Goal: Find specific page/section: Find specific page/section

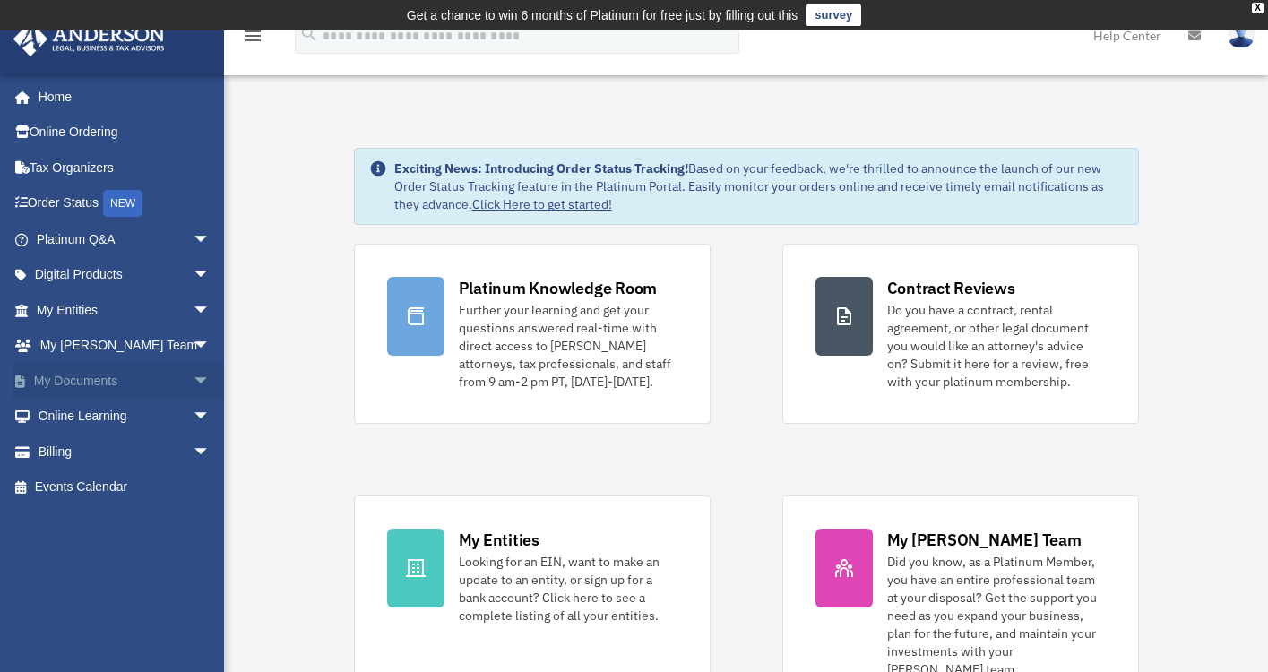
click at [193, 376] on span "arrow_drop_down" at bounding box center [211, 381] width 36 height 37
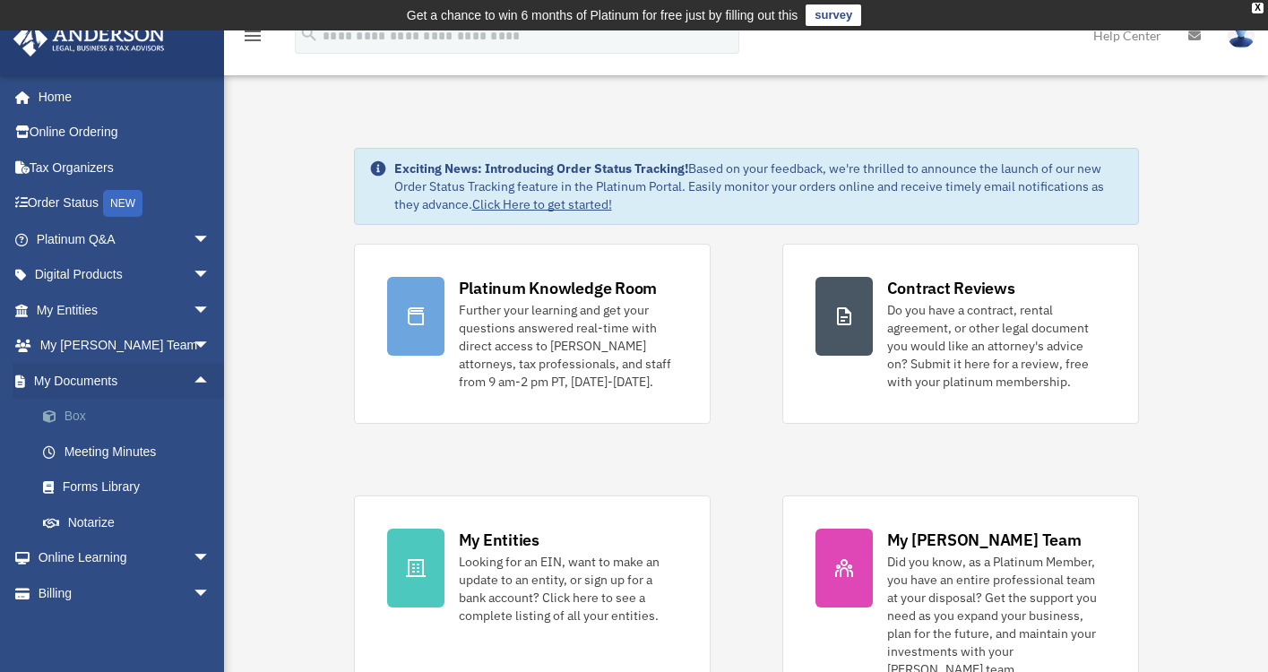
click at [70, 415] on link "Box" at bounding box center [131, 417] width 212 height 36
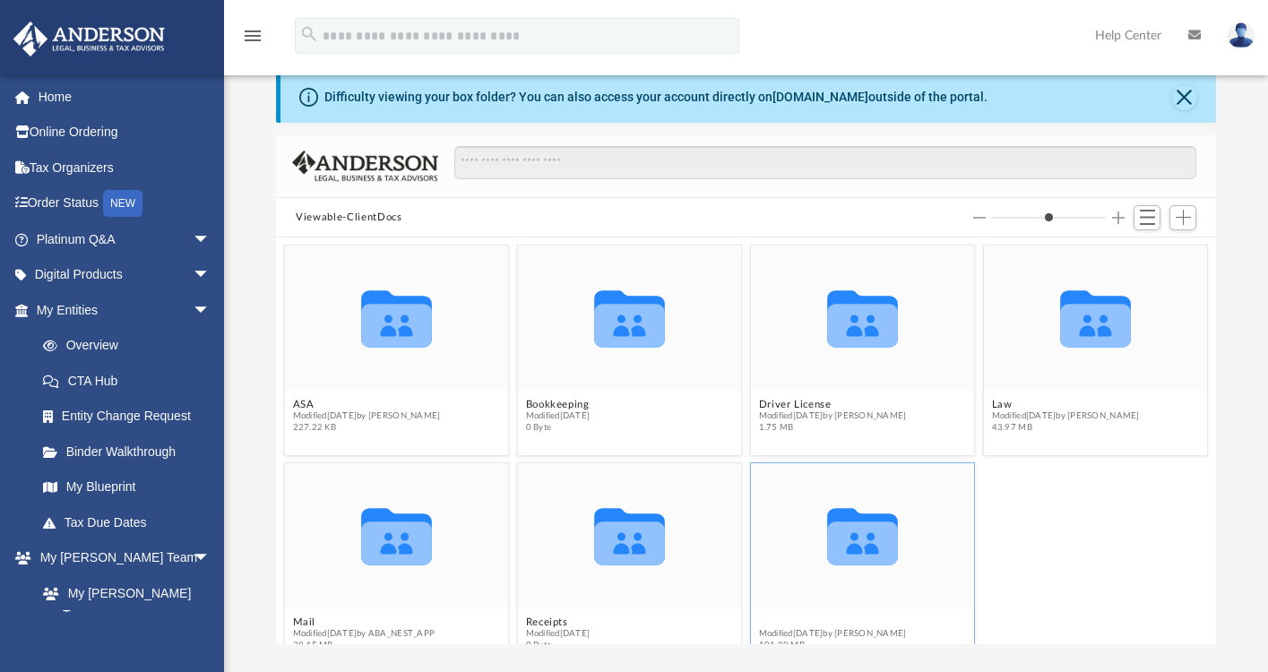
scroll to position [29, 0]
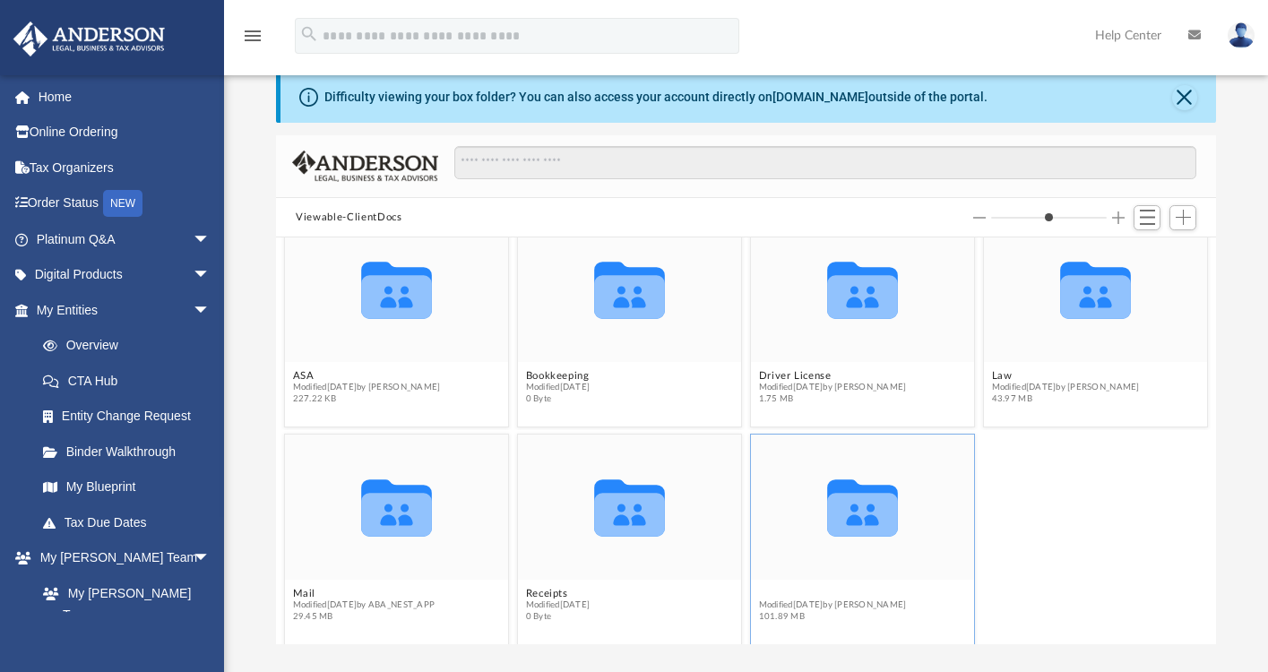
click at [765, 622] on figcaption "Tax Modified [DATE] by [PERSON_NAME] 101.89 MB" at bounding box center [862, 606] width 223 height 48
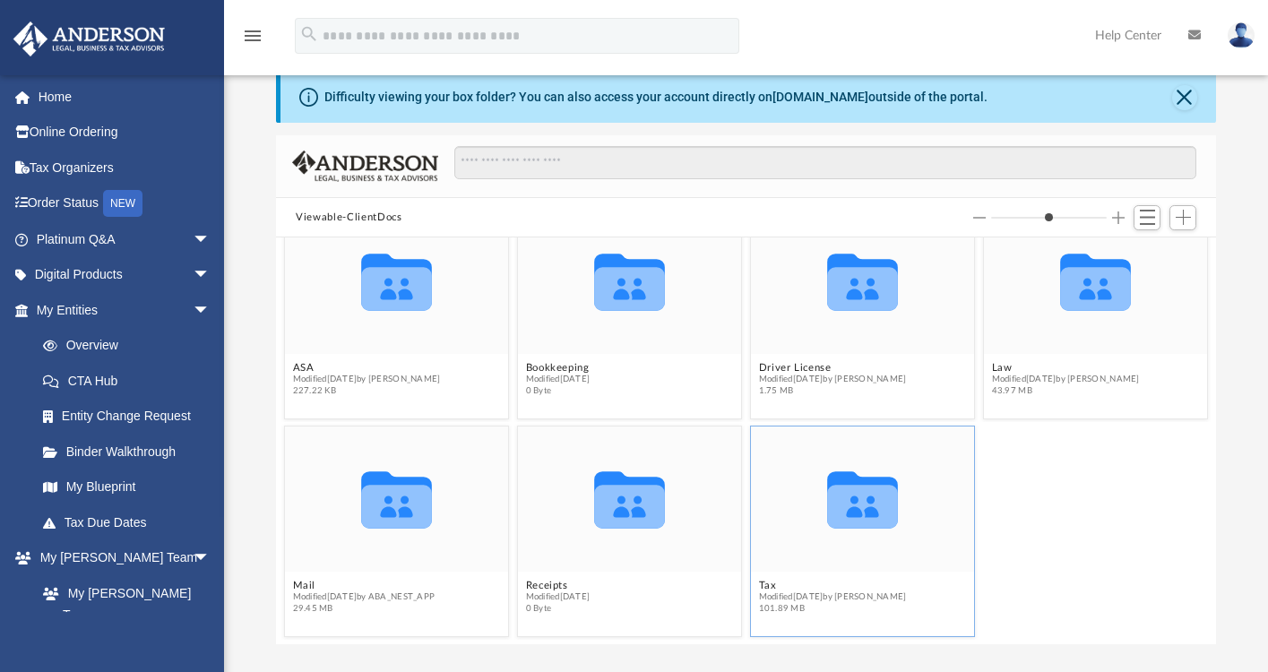
click at [841, 497] on icon "grid" at bounding box center [862, 508] width 71 height 44
click at [759, 585] on button "Tax" at bounding box center [833, 586] width 148 height 12
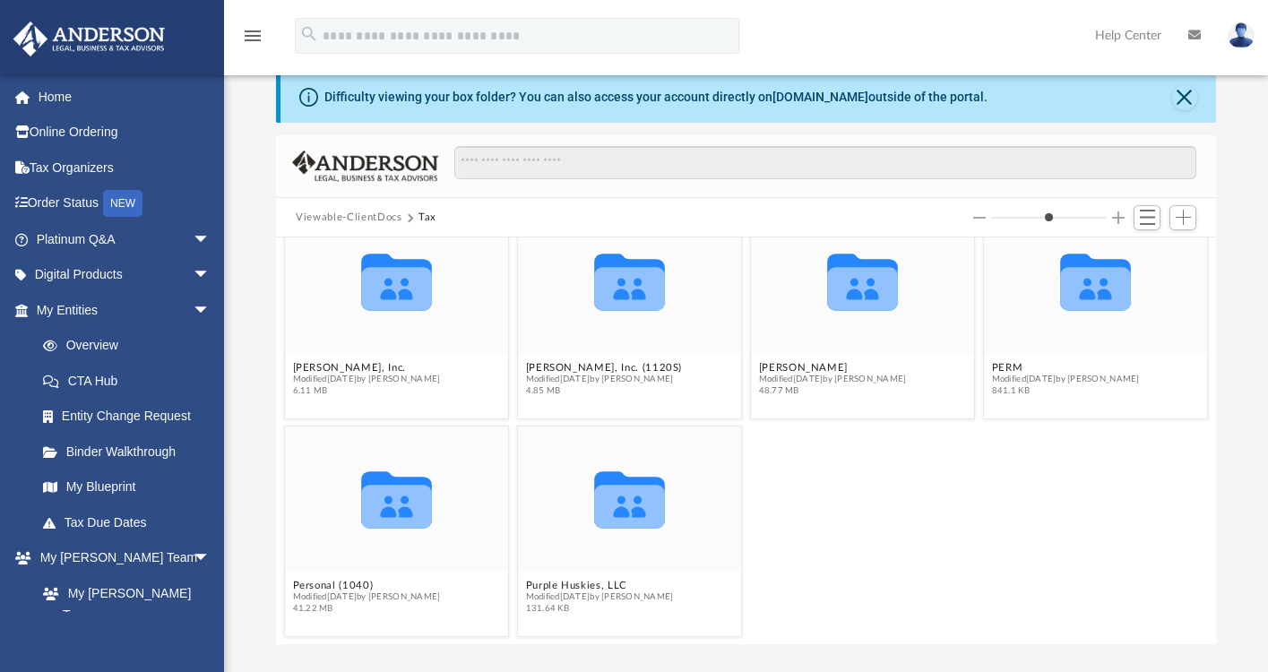
scroll to position [0, 0]
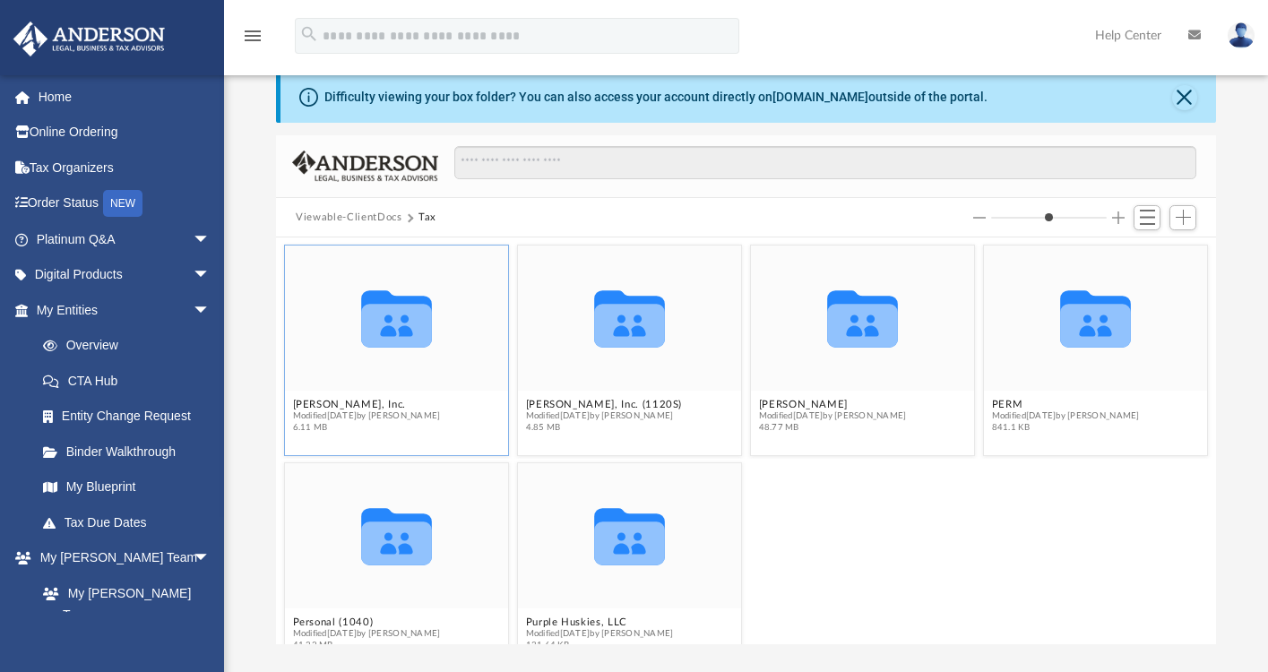
click at [396, 318] on icon "grid" at bounding box center [396, 327] width 71 height 44
click at [363, 404] on button "Dr. Christina Hopson, Inc." at bounding box center [367, 405] width 148 height 12
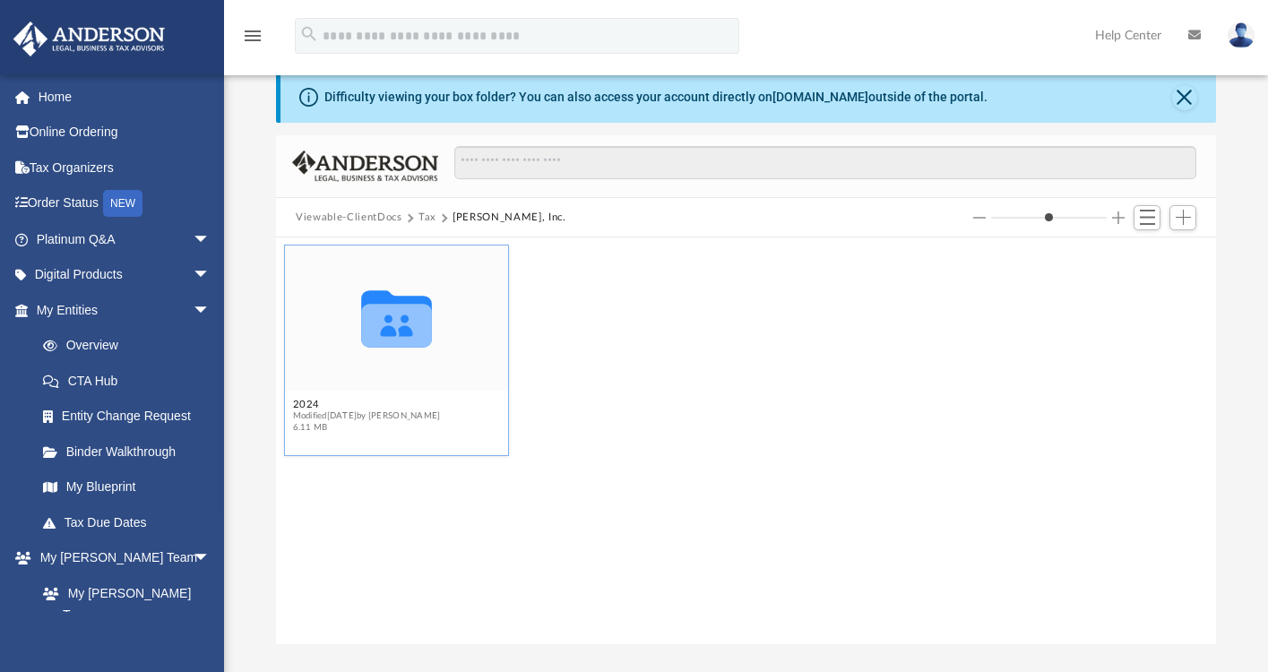
click at [400, 319] on icon "grid" at bounding box center [396, 327] width 71 height 44
click at [310, 403] on button "2024" at bounding box center [367, 405] width 148 height 12
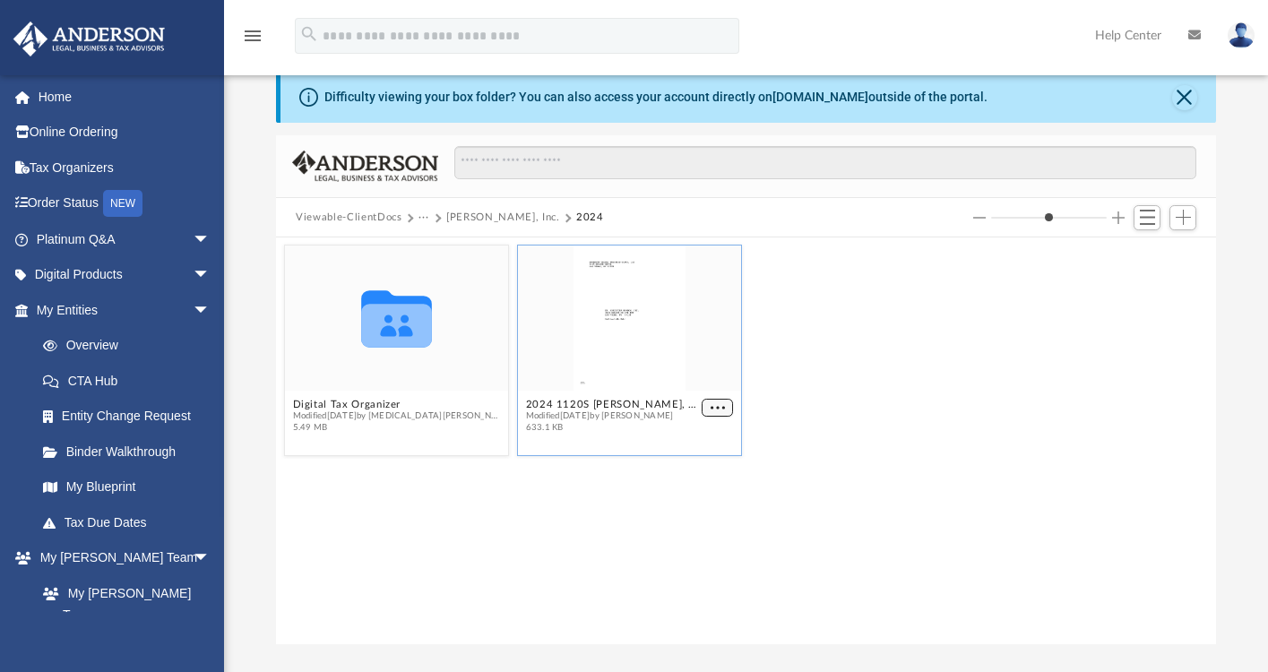
click at [715, 411] on span "More options" at bounding box center [718, 407] width 14 height 9
click at [697, 439] on li "Preview" at bounding box center [697, 440] width 52 height 19
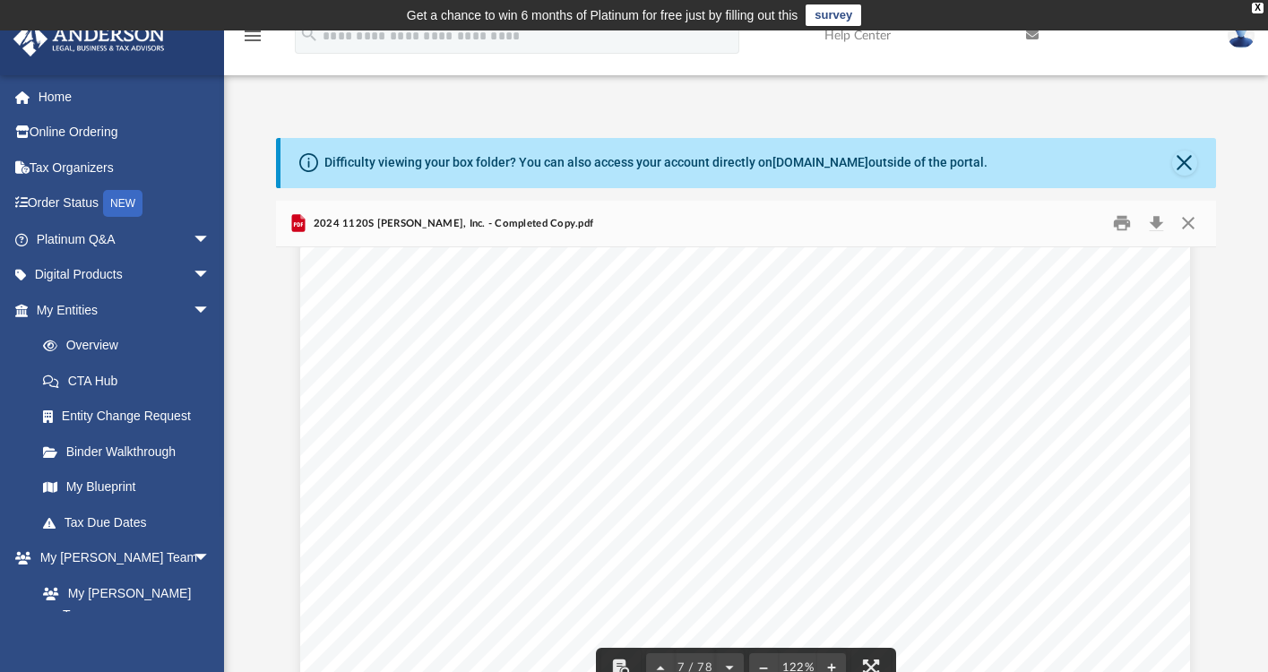
scroll to position [7161, 1]
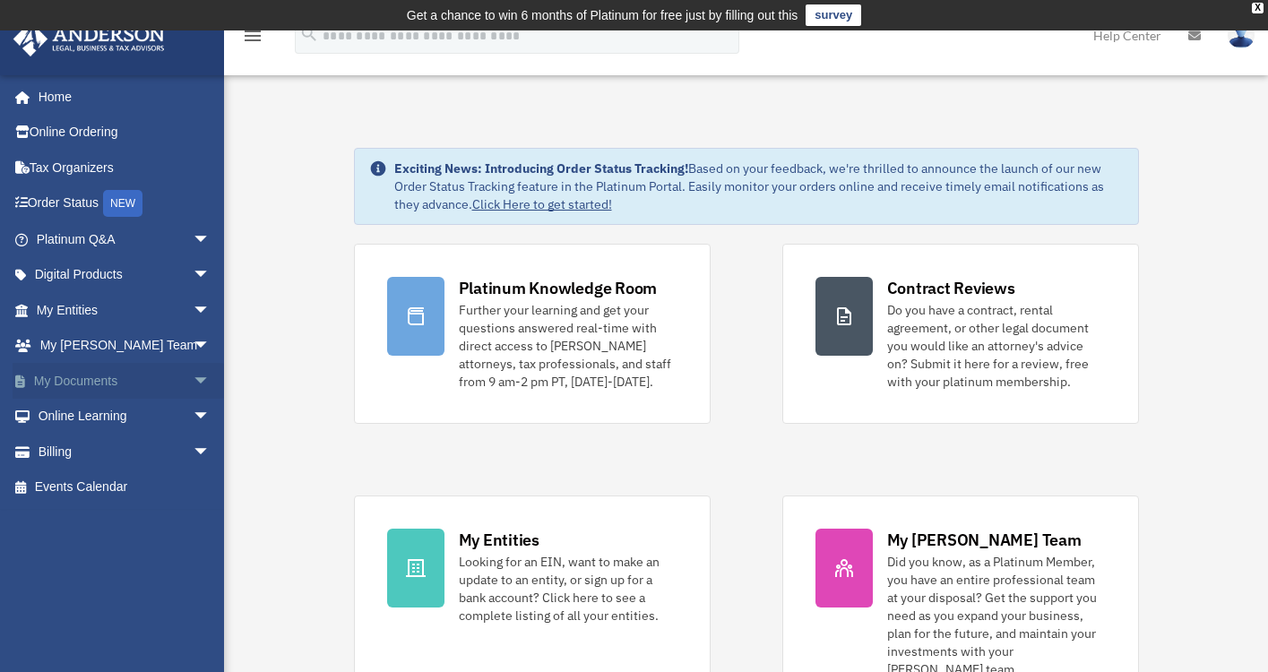
click at [193, 376] on span "arrow_drop_down" at bounding box center [211, 381] width 36 height 37
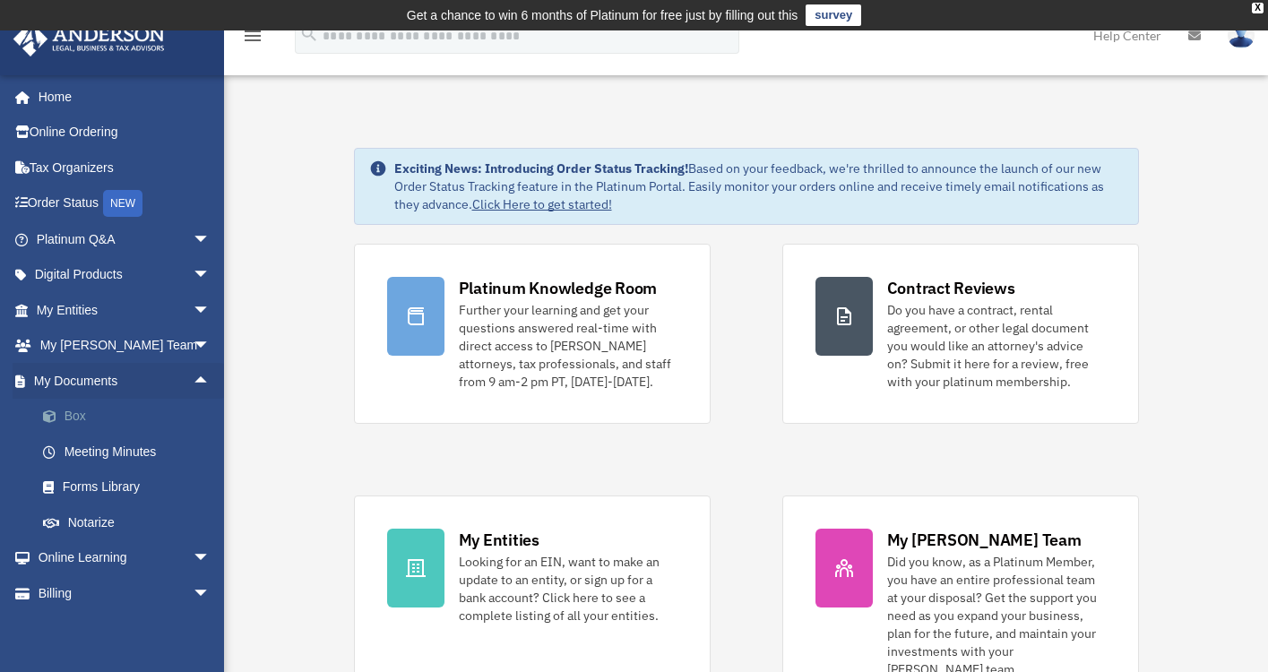
click at [161, 409] on link "Box" at bounding box center [131, 417] width 212 height 36
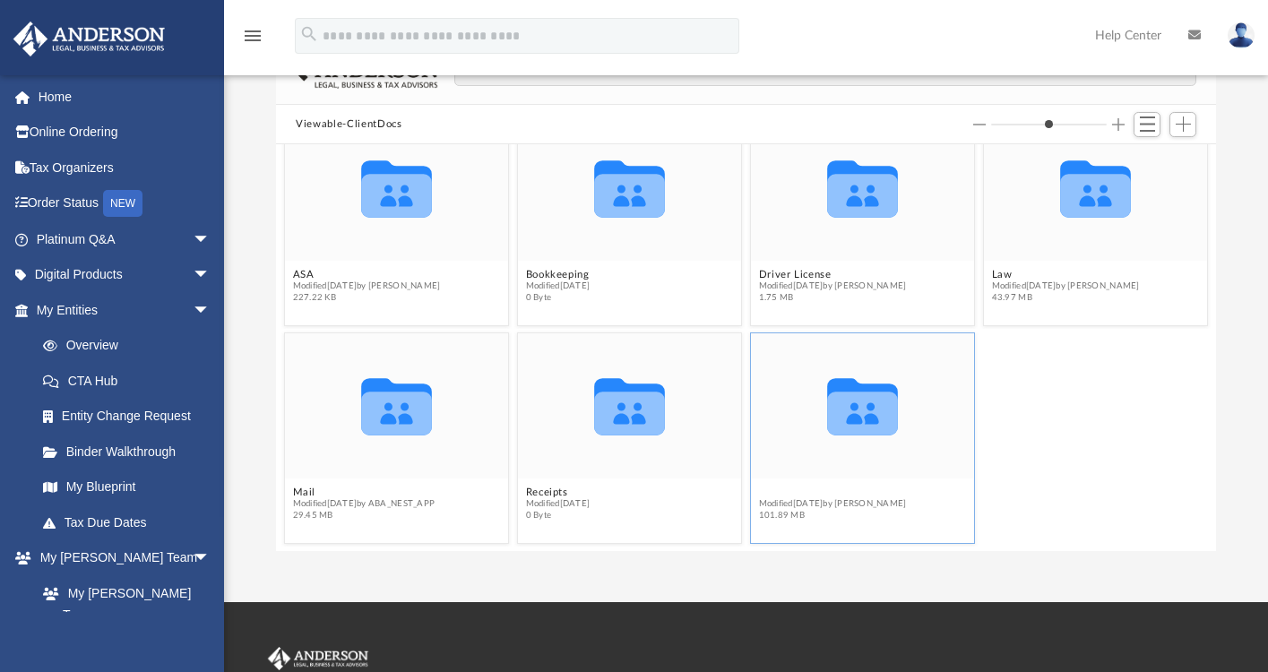
scroll to position [29, 0]
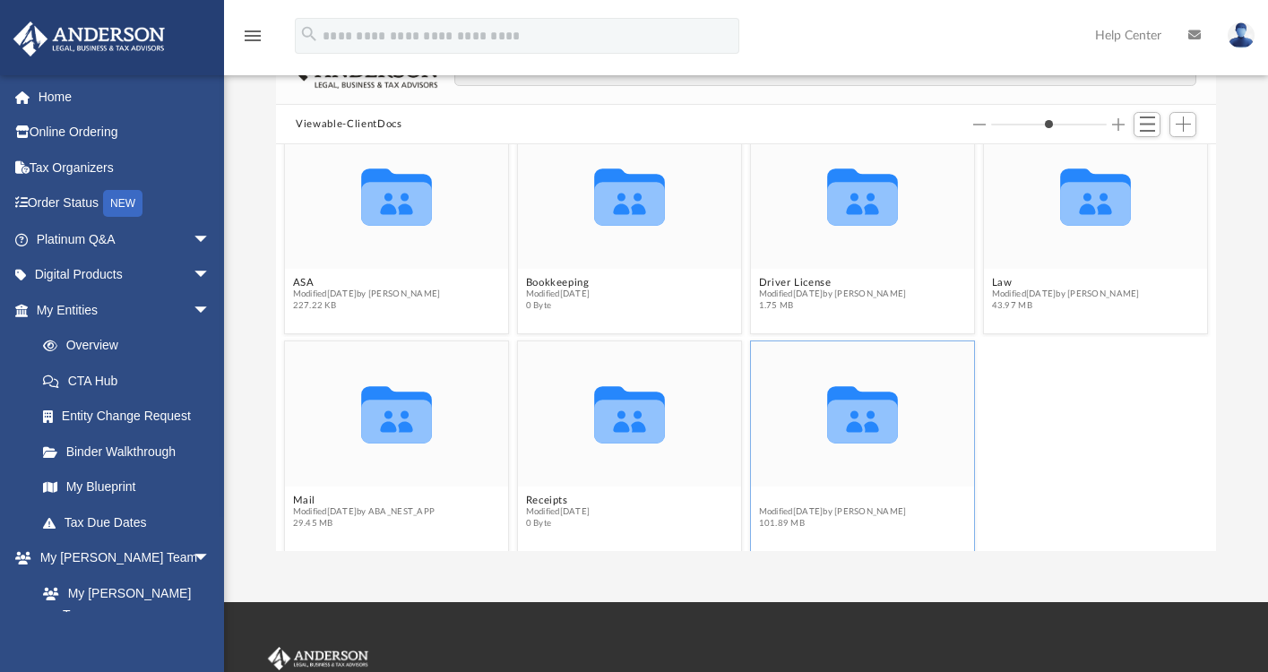
click at [760, 489] on figcaption "Tax Modified today by Alex Price 101.89 MB" at bounding box center [862, 513] width 223 height 48
click at [846, 419] on icon "grid" at bounding box center [862, 414] width 71 height 57
click at [763, 502] on button "Tax" at bounding box center [833, 501] width 148 height 12
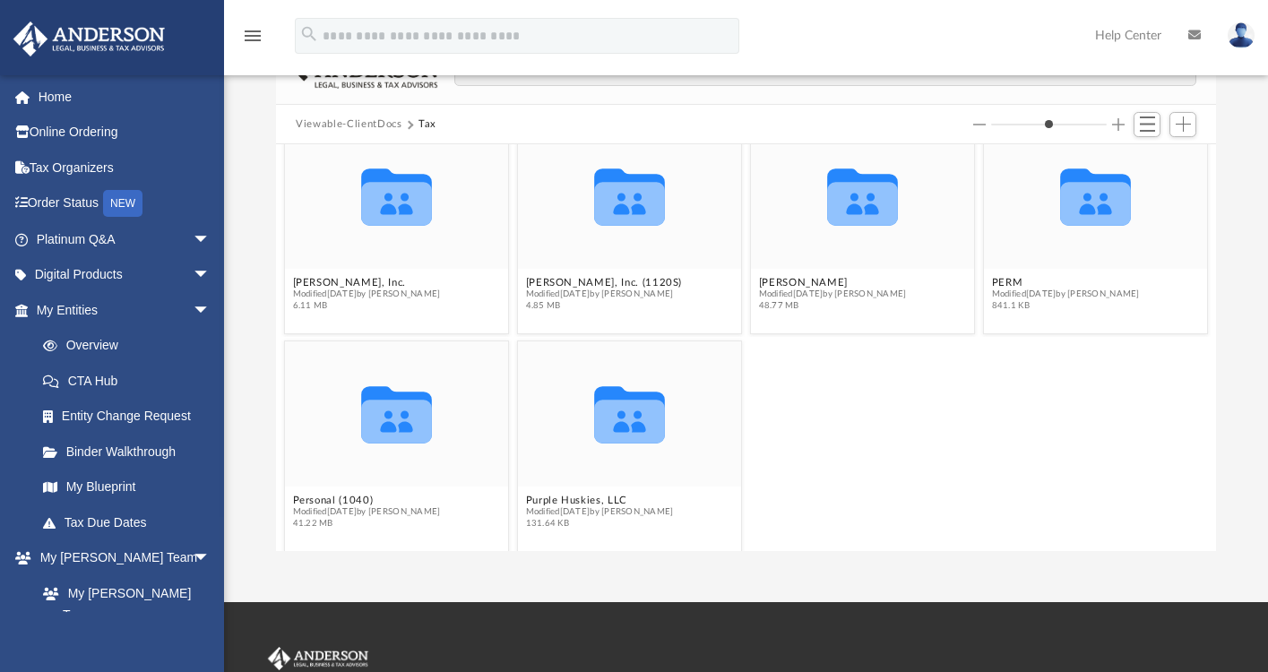
scroll to position [0, 0]
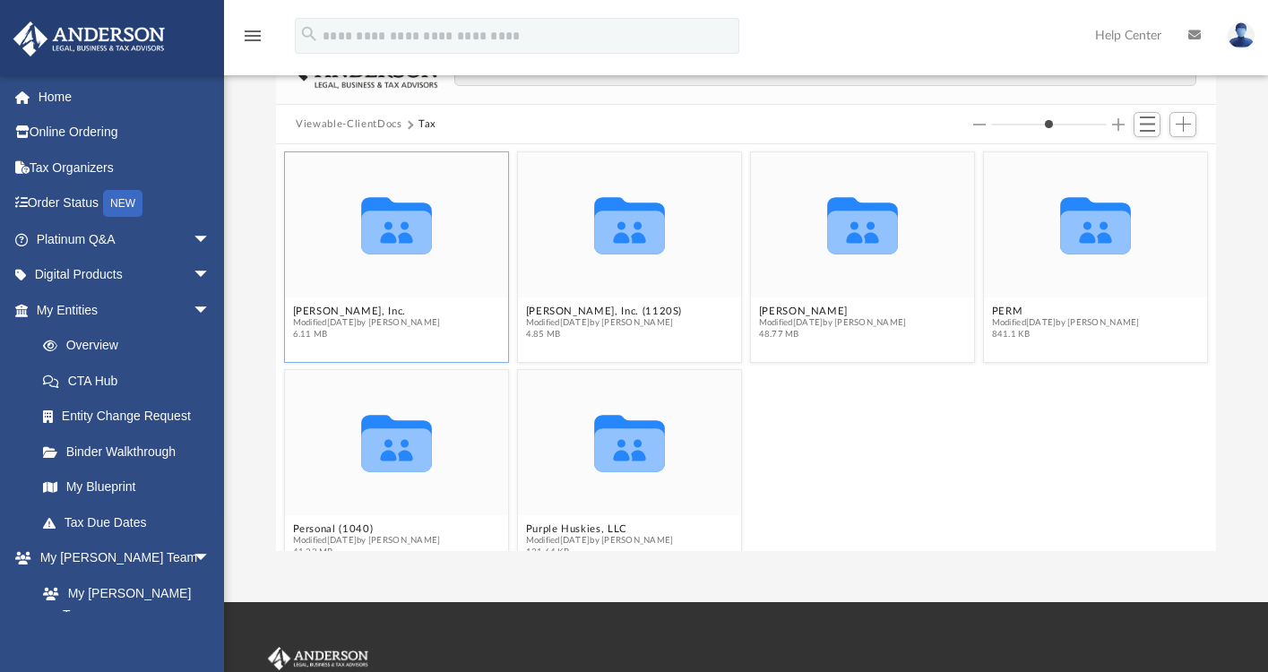
click at [428, 317] on span "Modified [DATE] by [PERSON_NAME]" at bounding box center [367, 323] width 148 height 12
click at [627, 233] on icon "grid" at bounding box center [629, 234] width 71 height 44
click at [613, 311] on button "[PERSON_NAME], Inc. (1120S)" at bounding box center [604, 312] width 157 height 12
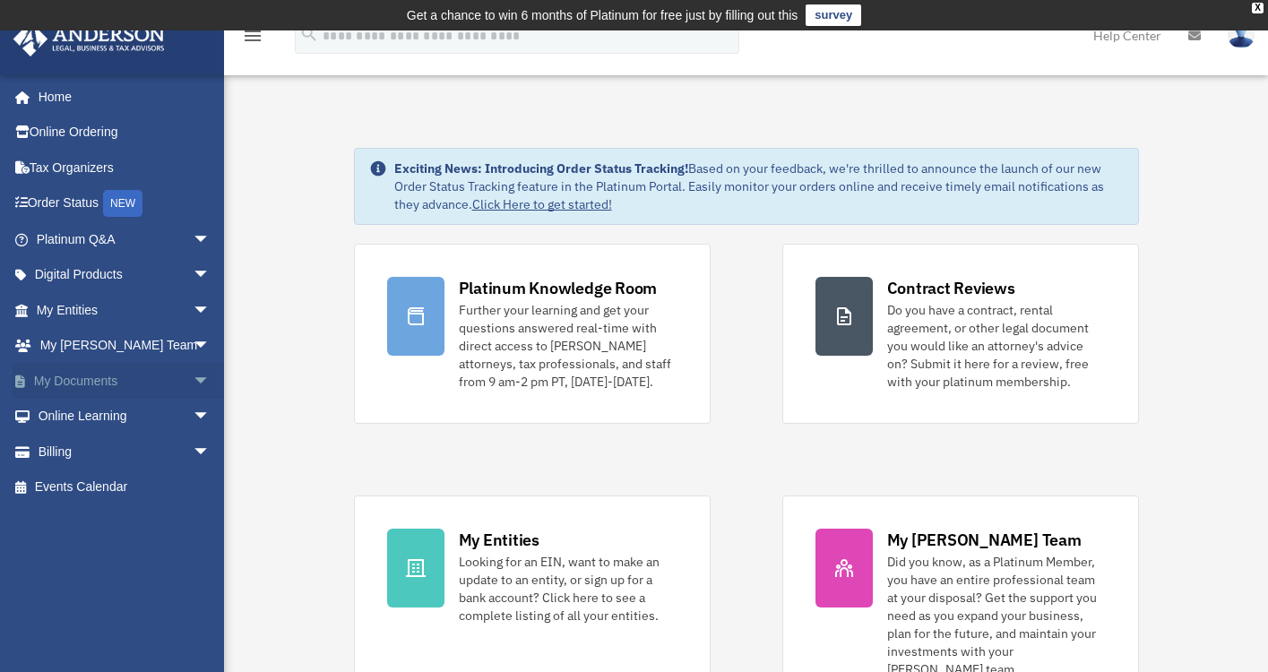
click at [193, 377] on span "arrow_drop_down" at bounding box center [211, 381] width 36 height 37
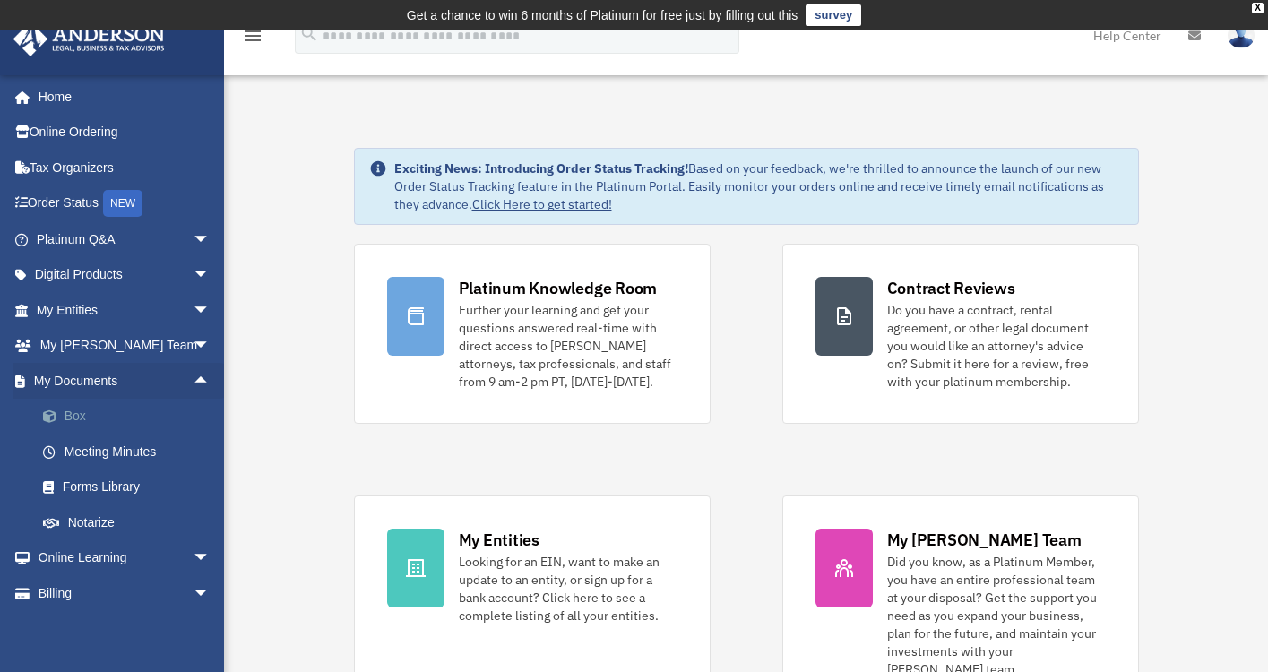
click at [130, 412] on link "Box" at bounding box center [131, 417] width 212 height 36
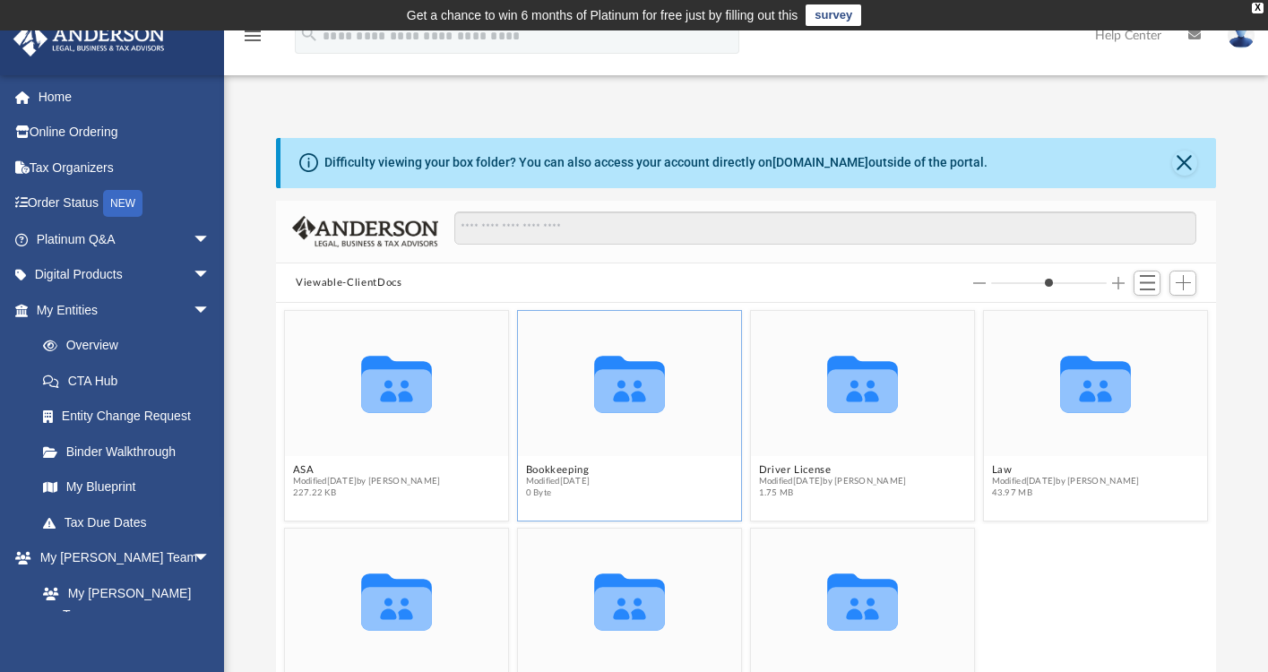
scroll to position [37, 0]
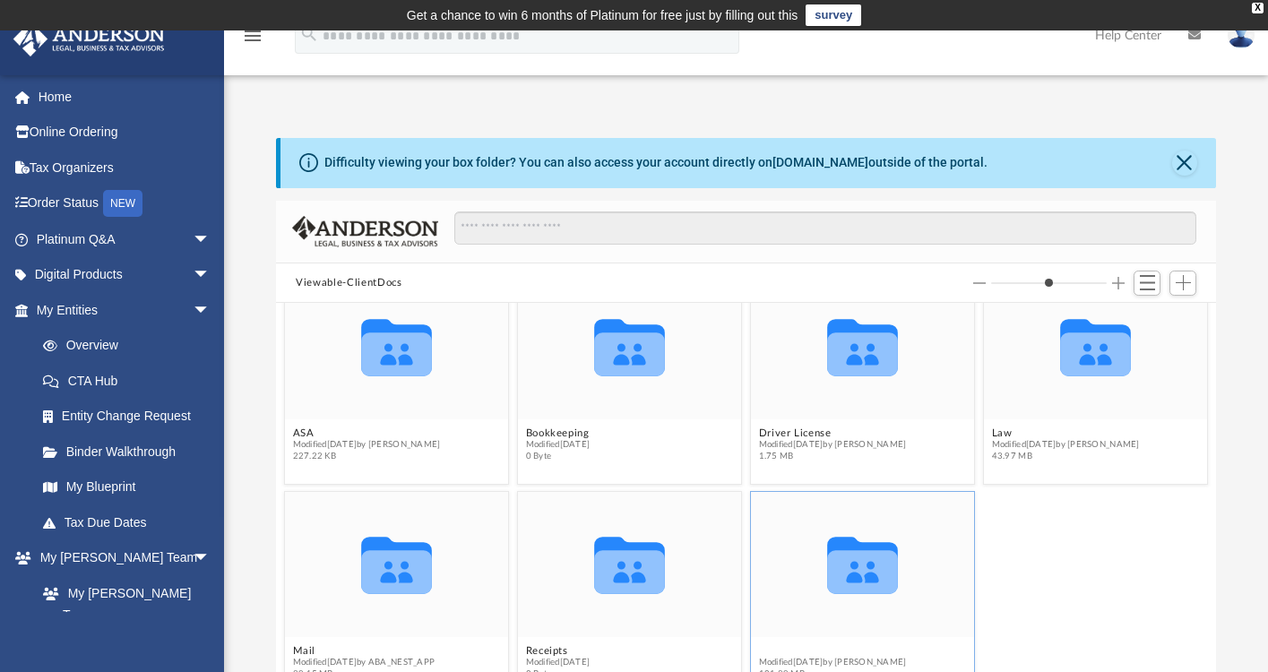
click at [766, 649] on figcaption "Tax Modified [DATE] by [PERSON_NAME] 101.89 MB" at bounding box center [862, 663] width 223 height 48
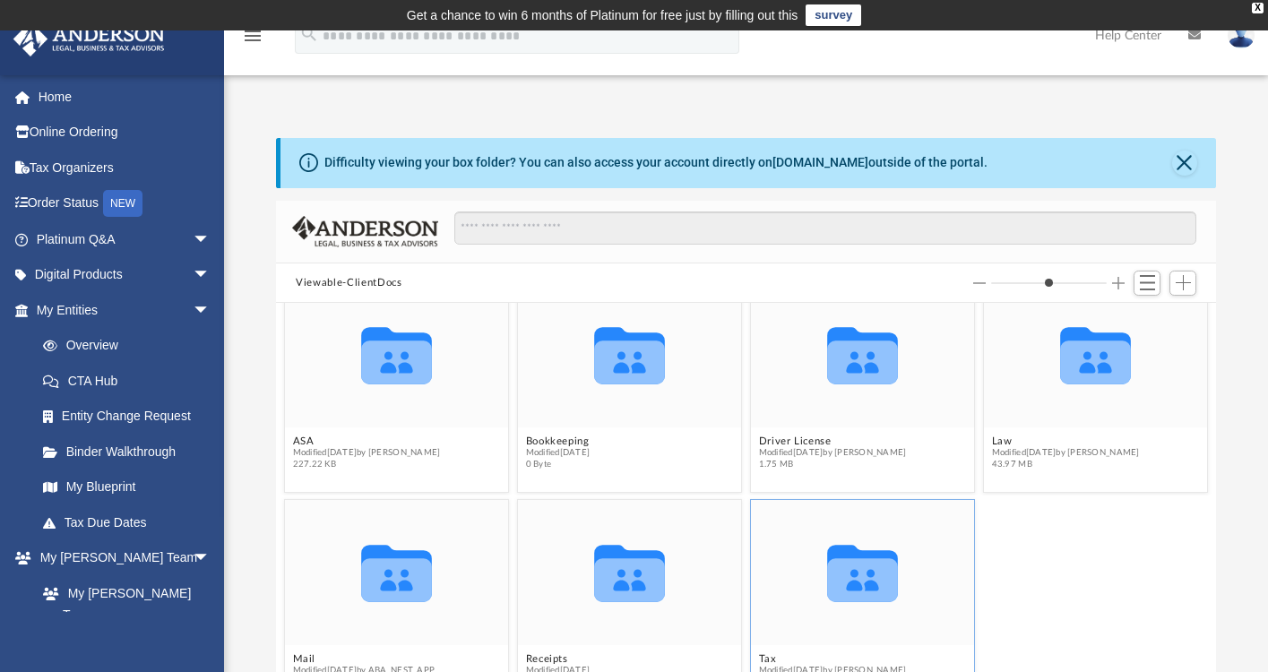
click at [843, 567] on icon "grid" at bounding box center [862, 581] width 71 height 44
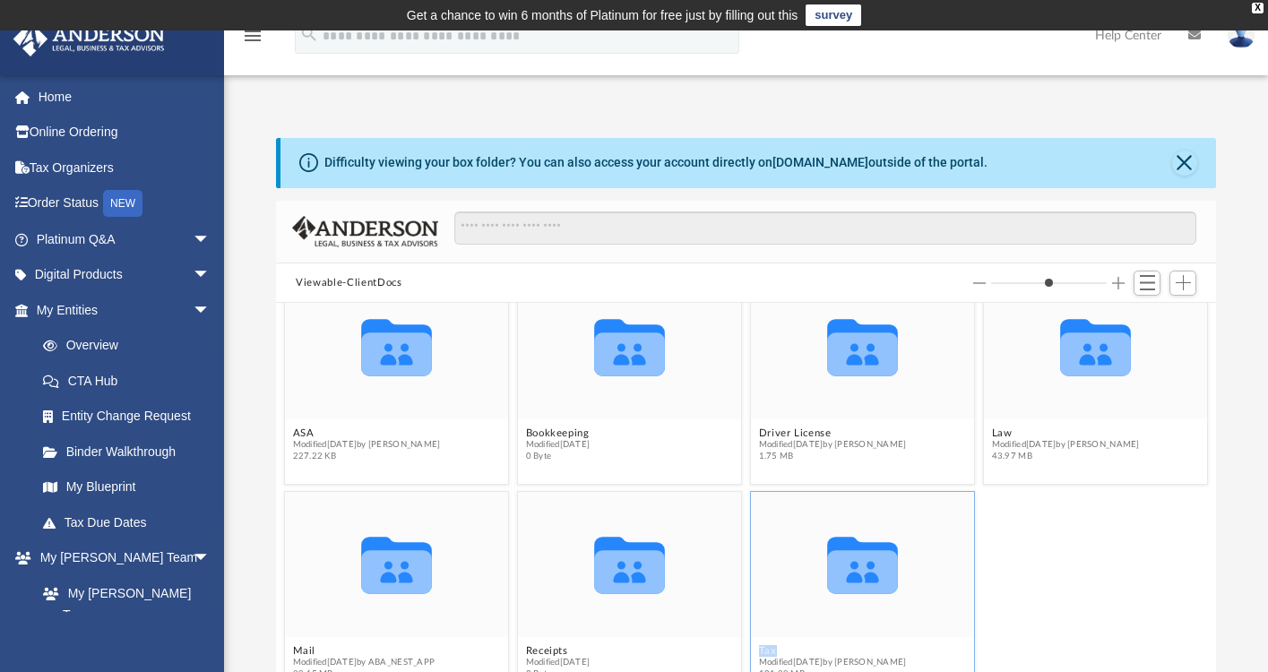
click at [763, 648] on button "Tax" at bounding box center [833, 651] width 148 height 12
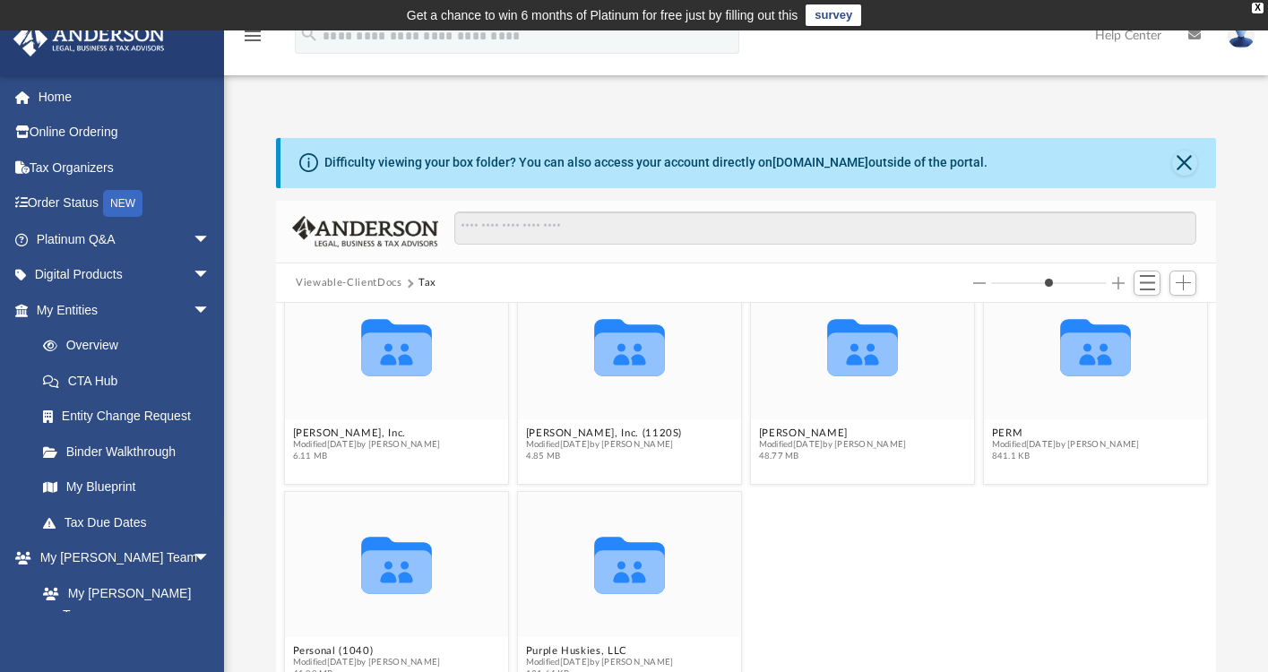
scroll to position [0, 0]
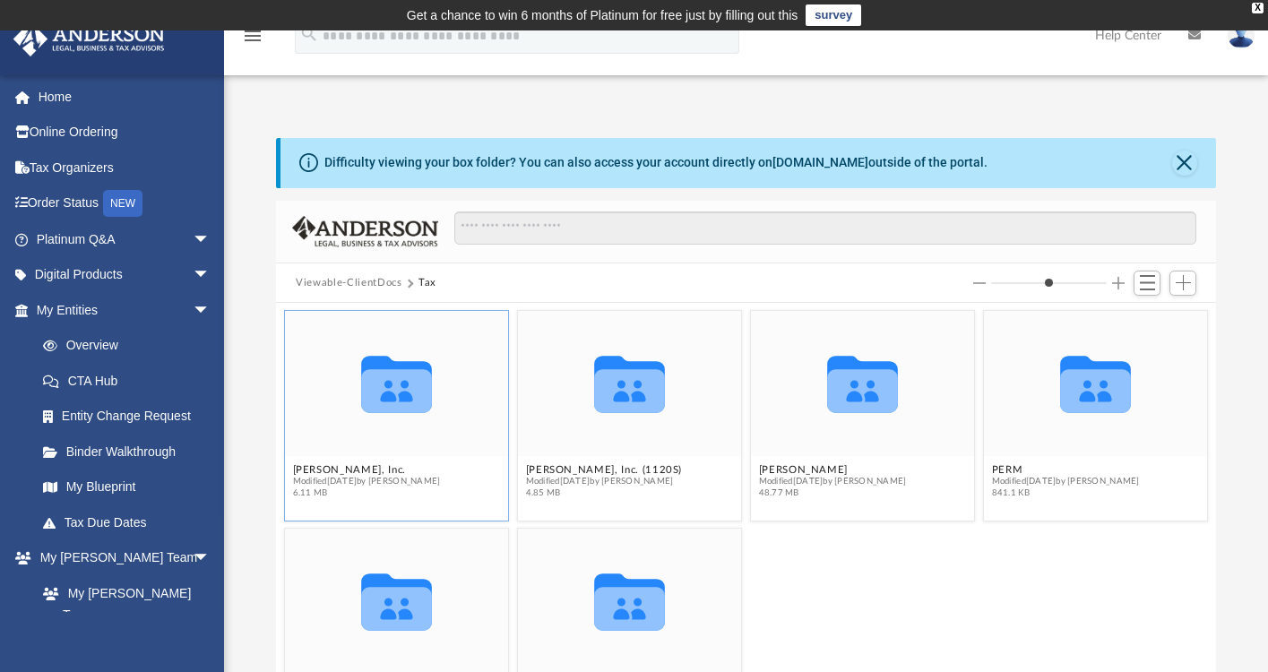
click at [381, 476] on span "Modified [DATE] by [PERSON_NAME]" at bounding box center [367, 482] width 148 height 12
click at [332, 467] on button "[PERSON_NAME], Inc." at bounding box center [367, 470] width 148 height 12
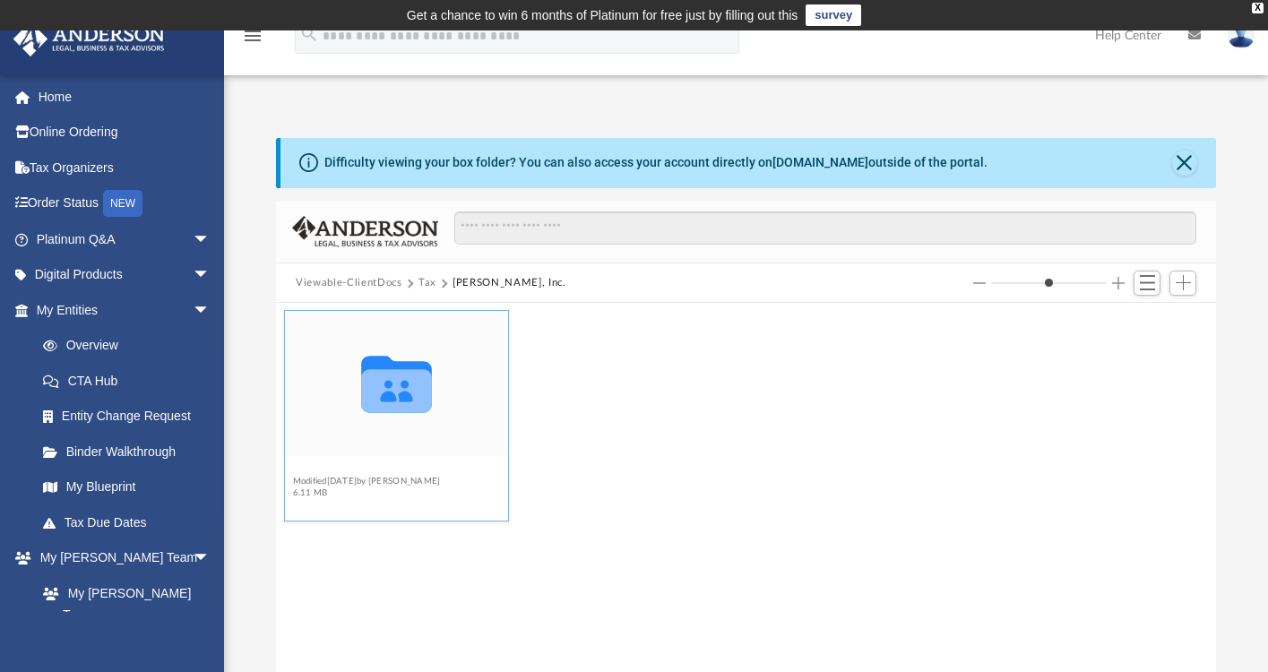
click at [312, 468] on button "2024" at bounding box center [367, 470] width 148 height 12
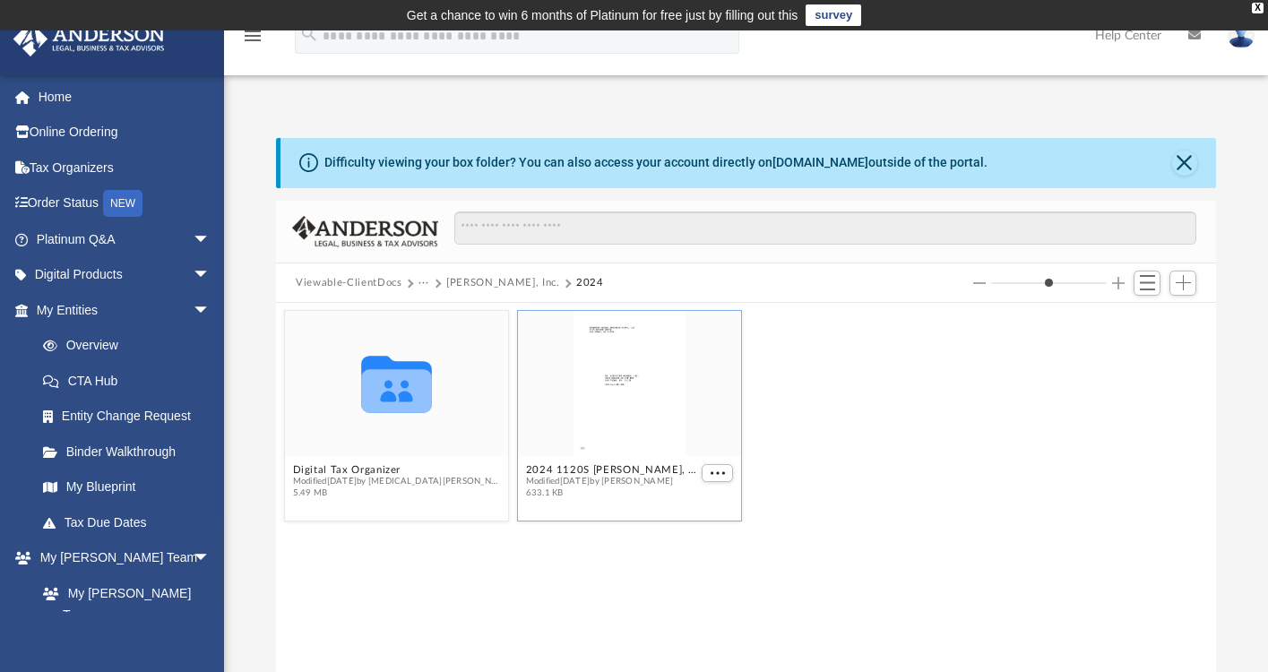
click at [638, 427] on div "grid" at bounding box center [629, 383] width 223 height 145
click at [725, 473] on button "More options" at bounding box center [718, 473] width 32 height 19
click at [706, 503] on li "Preview" at bounding box center [697, 506] width 52 height 19
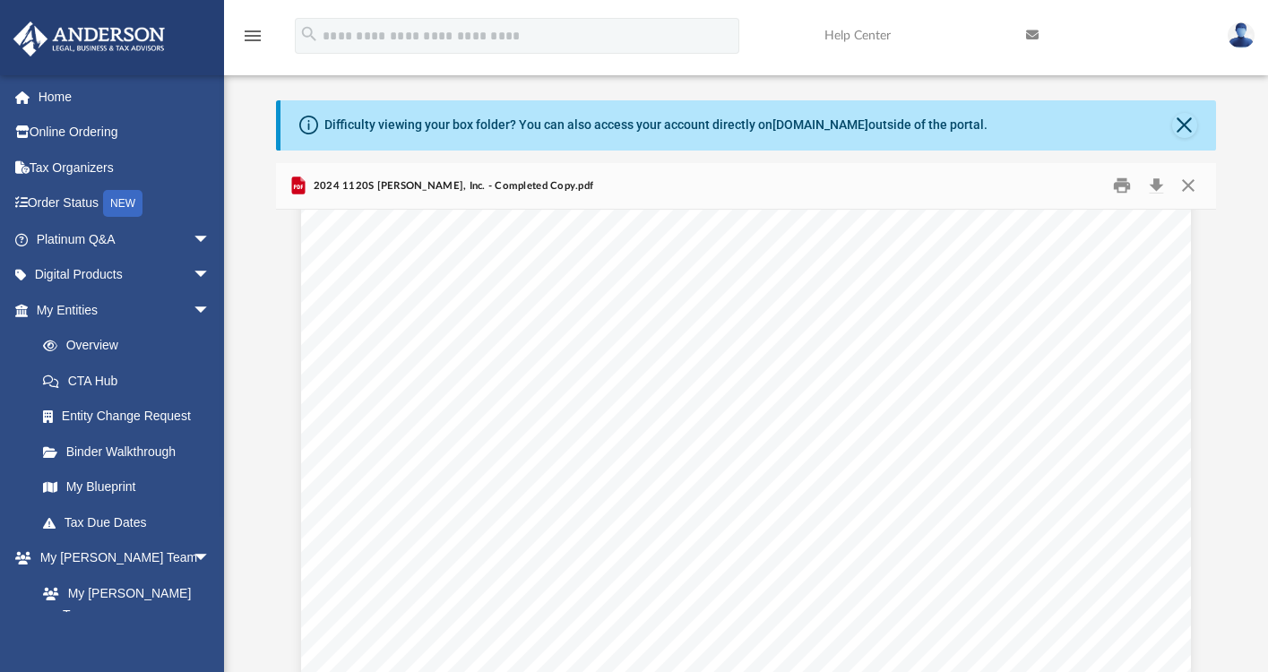
scroll to position [7669, 0]
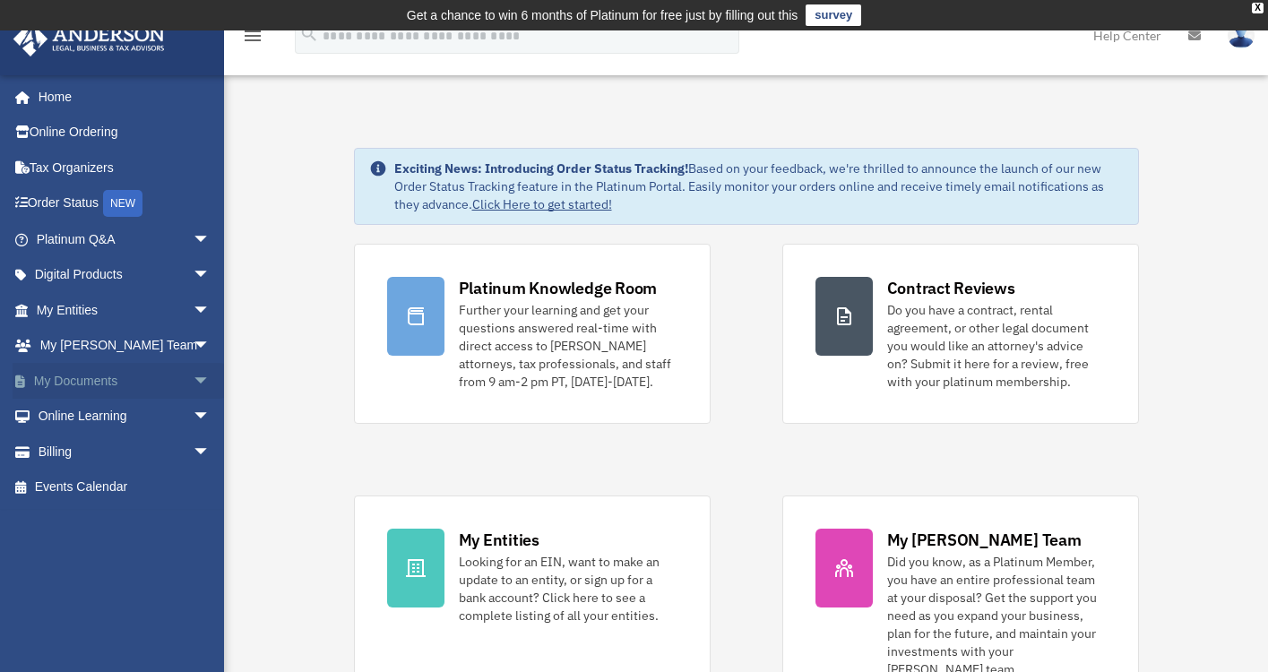
click at [193, 377] on span "arrow_drop_down" at bounding box center [211, 381] width 36 height 37
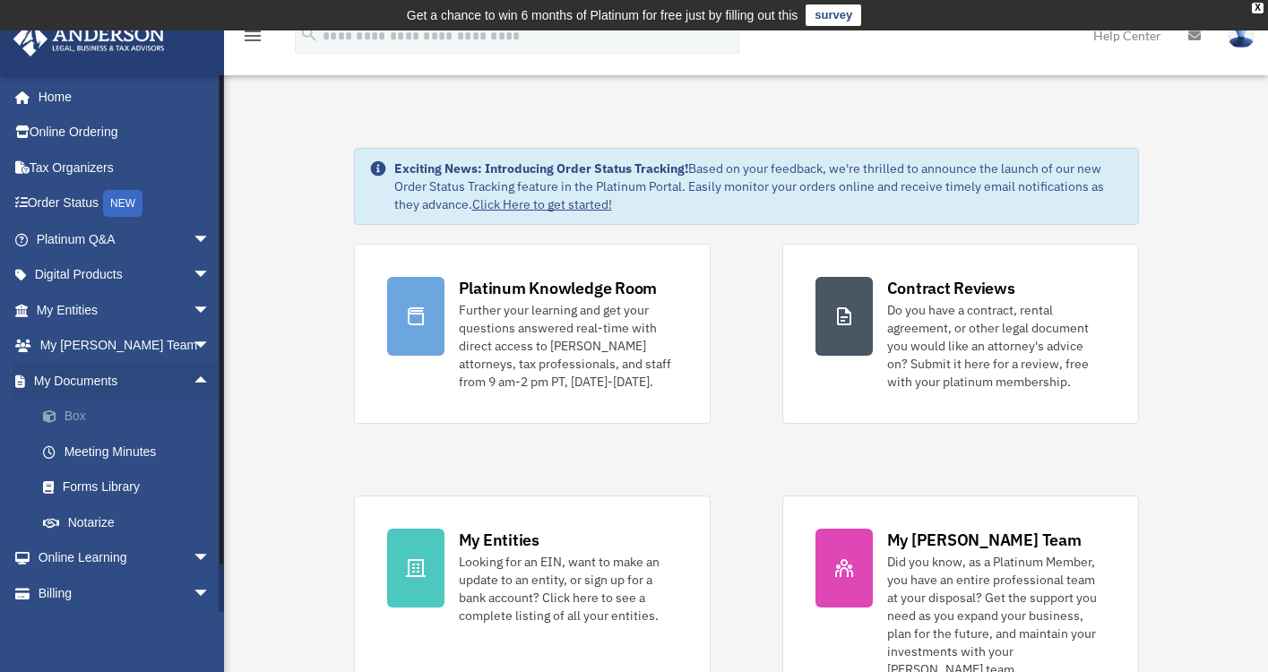
click at [145, 416] on link "Box" at bounding box center [131, 417] width 212 height 36
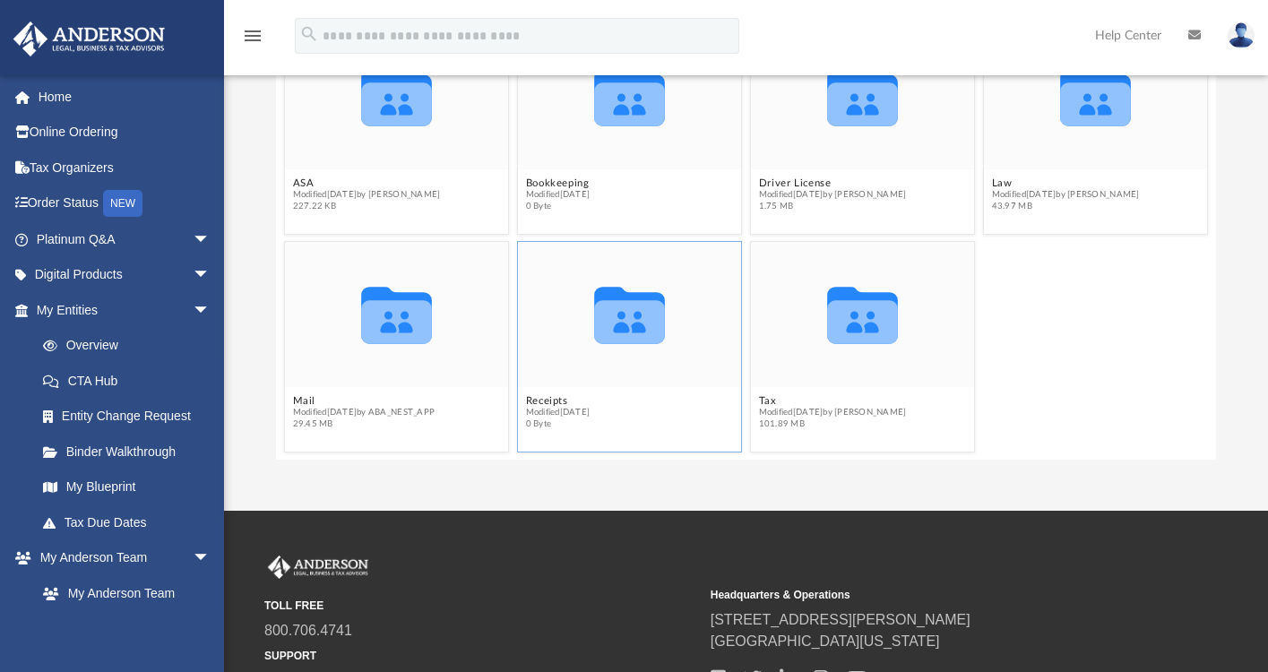
scroll to position [253, 0]
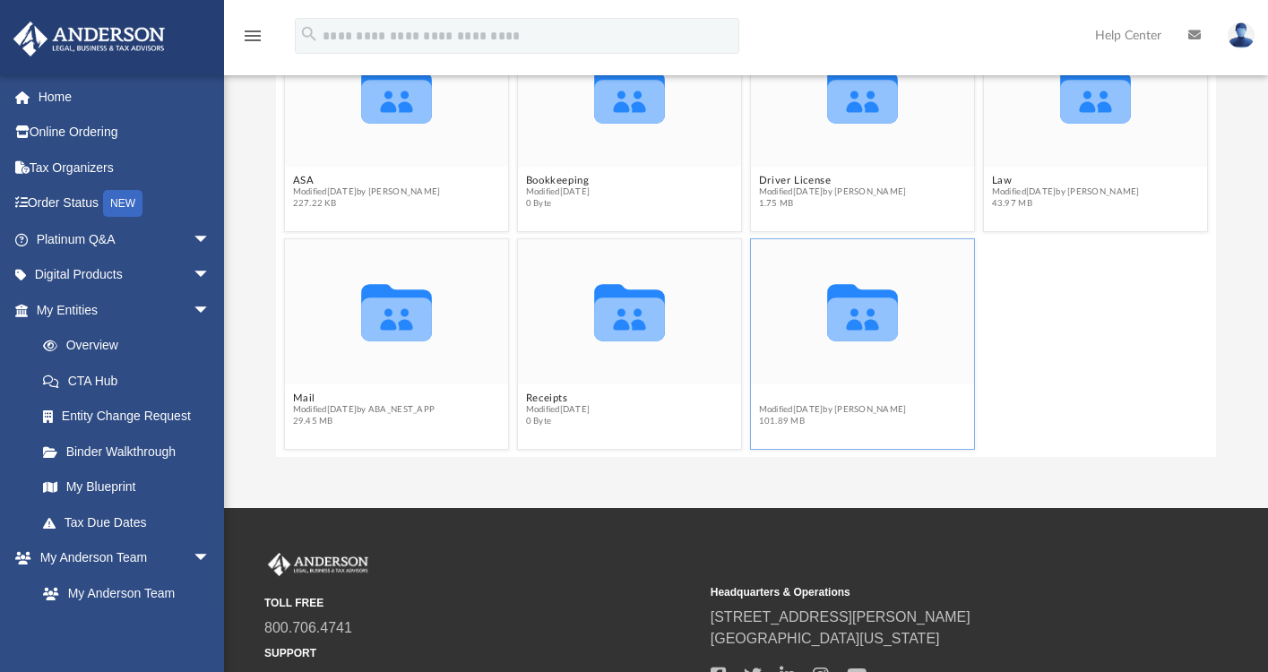
click at [762, 396] on figcaption "Tax Modified today by Alex Price 101.89 MB" at bounding box center [862, 410] width 223 height 48
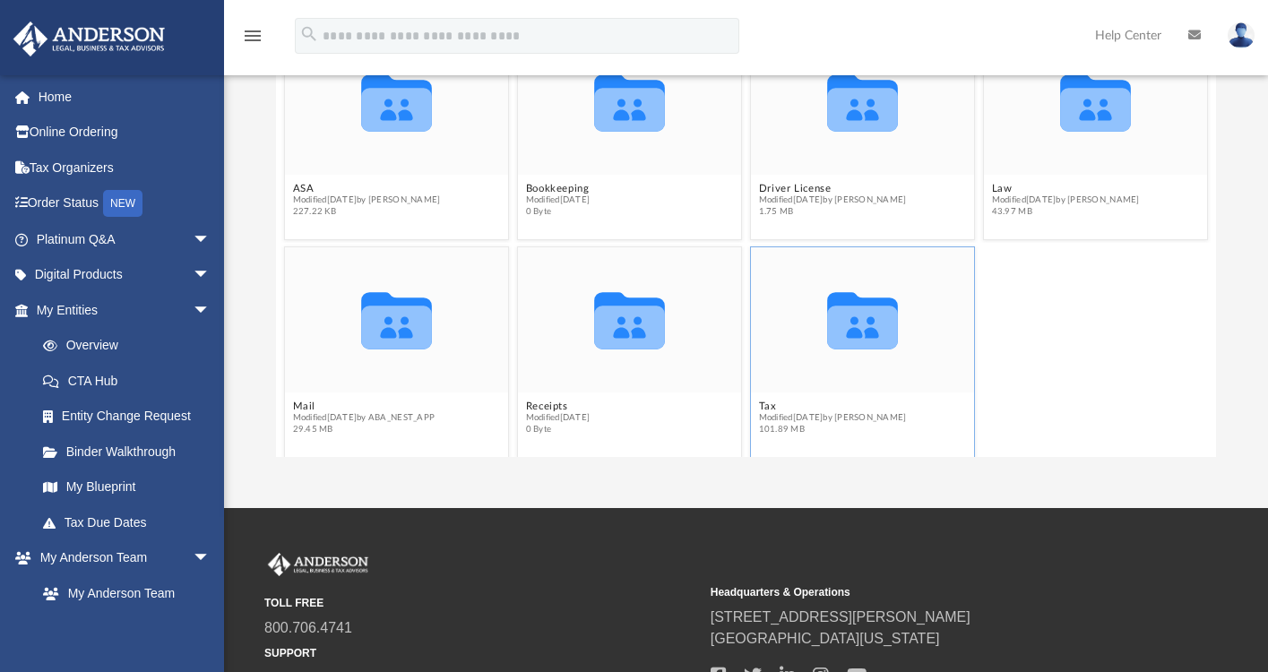
click at [851, 325] on icon "grid" at bounding box center [862, 329] width 71 height 44
click at [764, 406] on button "Tax" at bounding box center [833, 407] width 148 height 12
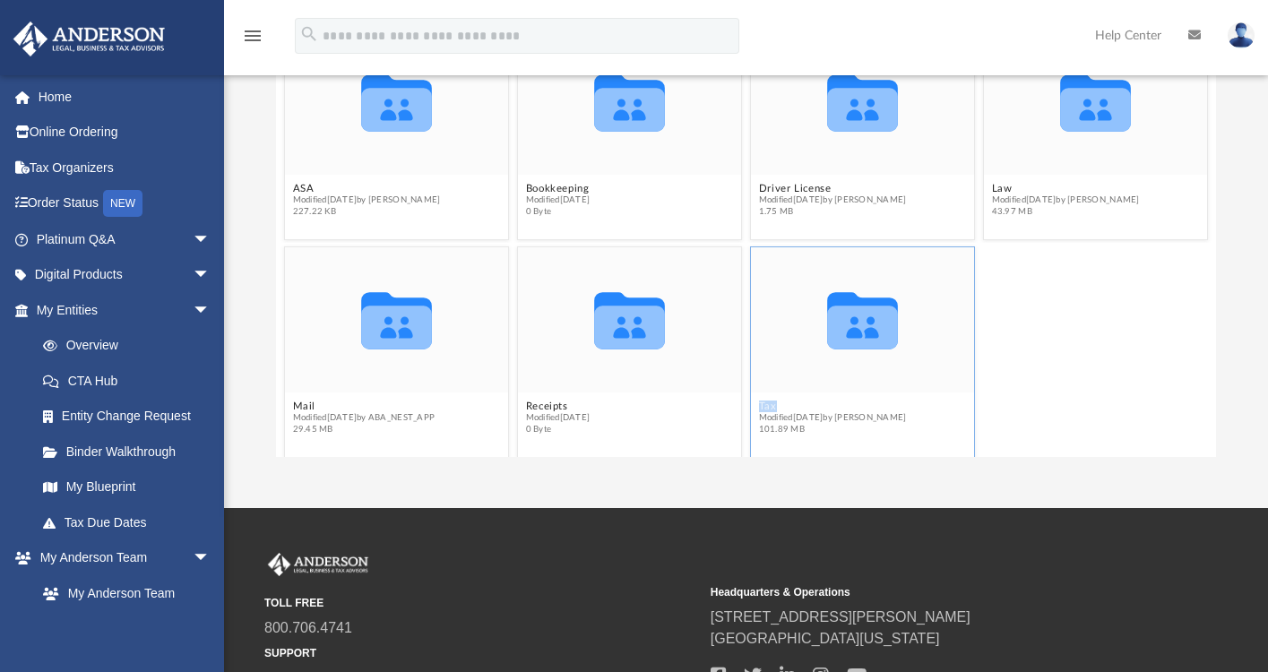
scroll to position [0, 0]
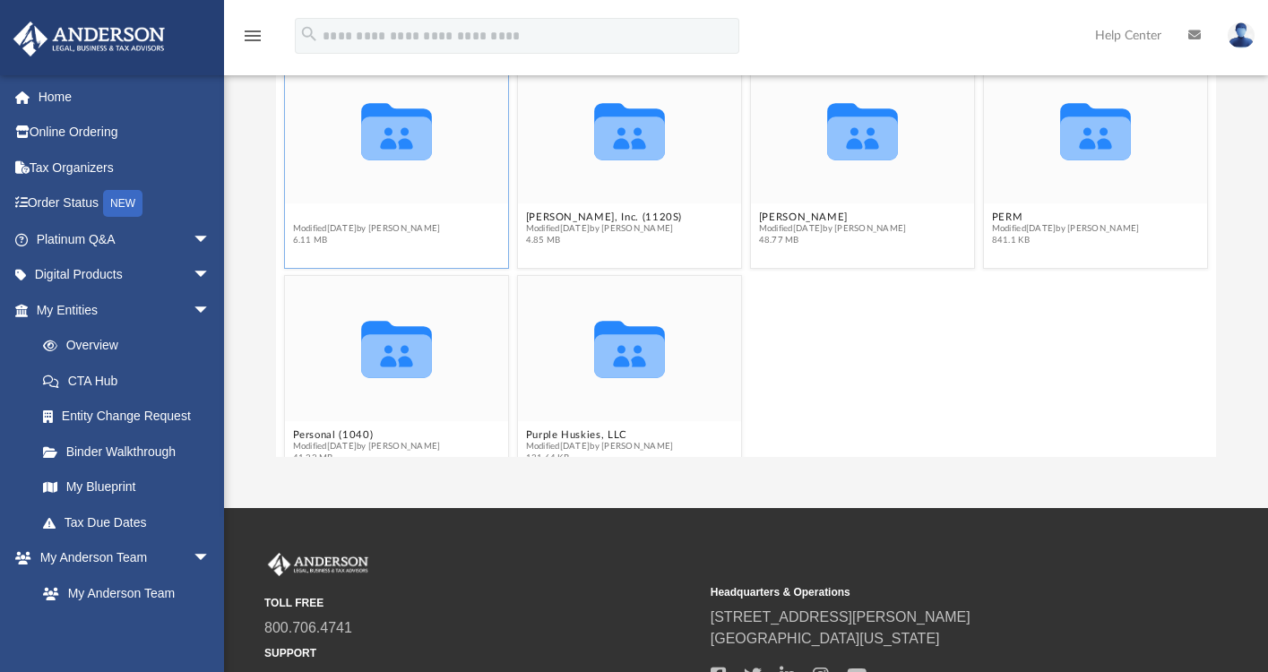
click at [397, 218] on button "Dr. Christina Hopson, Inc." at bounding box center [367, 218] width 148 height 12
